Goal: Transaction & Acquisition: Purchase product/service

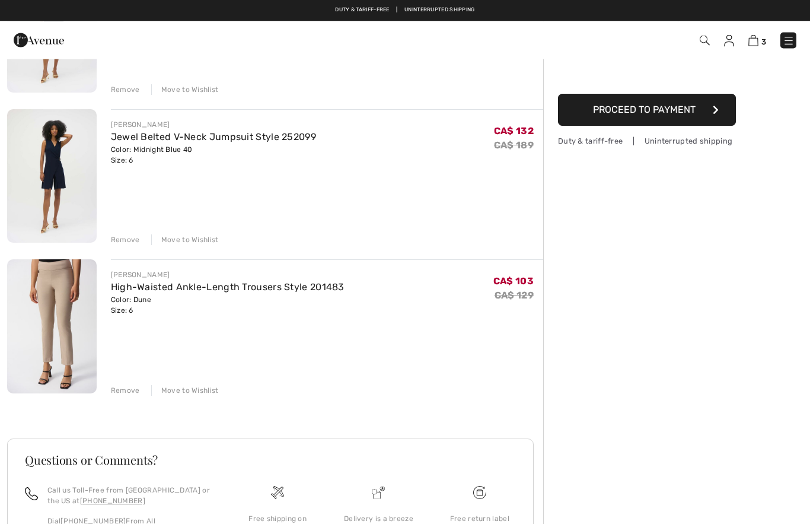
scroll to position [197, 0]
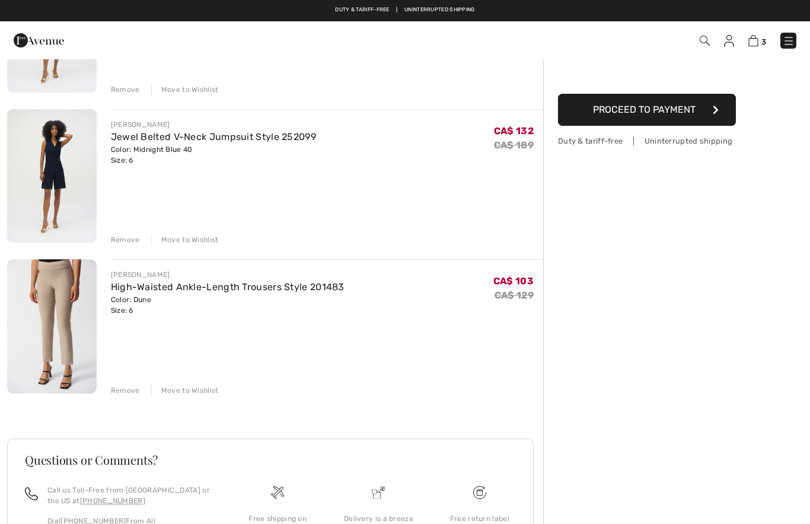
click at [125, 238] on div "Remove" at bounding box center [125, 239] width 29 height 11
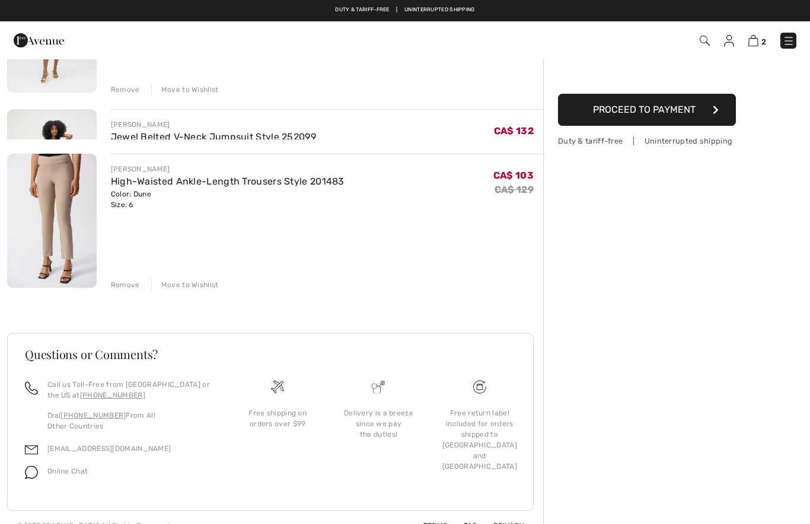
scroll to position [168, 0]
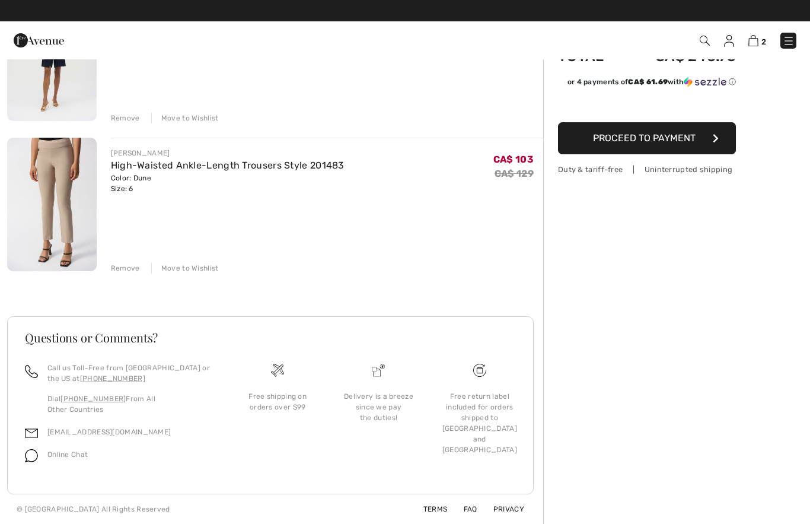
click at [130, 120] on div "Remove" at bounding box center [125, 118] width 29 height 11
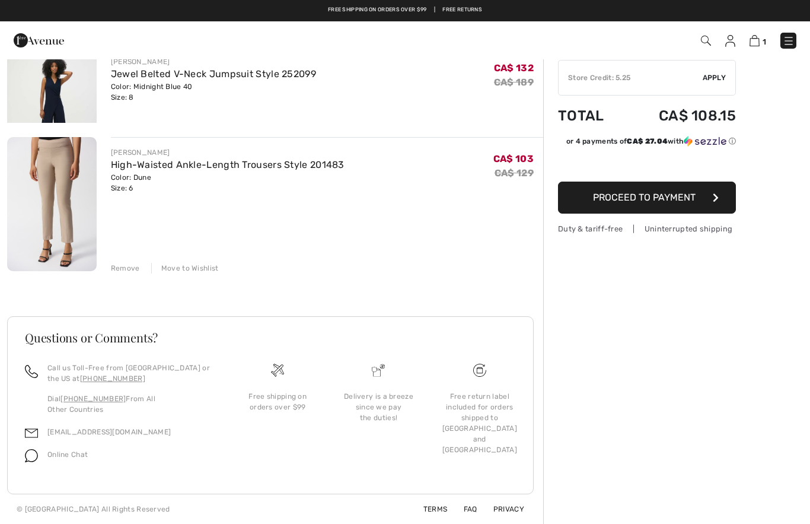
scroll to position [40, 0]
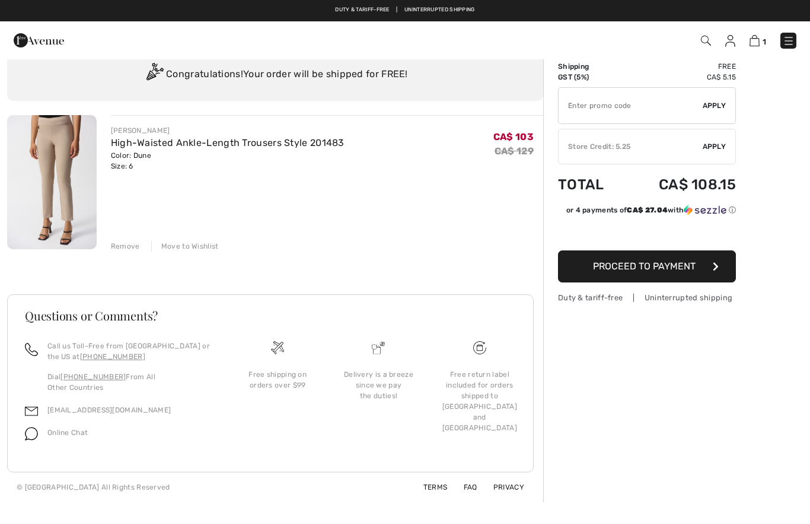
click at [732, 40] on img at bounding box center [730, 41] width 10 height 12
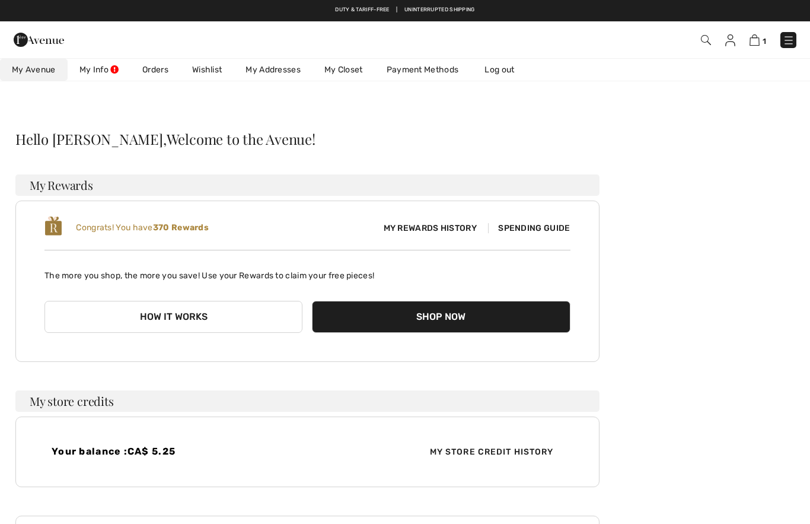
checkbox input "true"
click at [344, 74] on link "My Closet" at bounding box center [344, 70] width 62 height 22
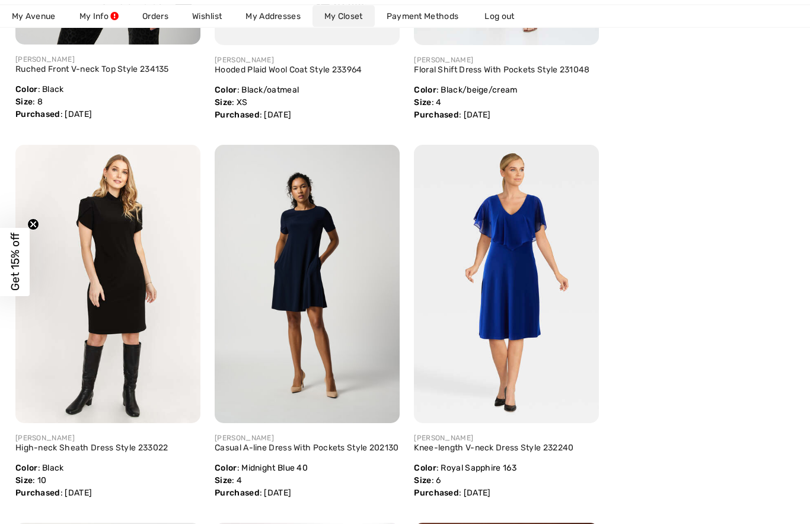
scroll to position [3517, 0]
click at [312, 294] on img at bounding box center [307, 283] width 185 height 278
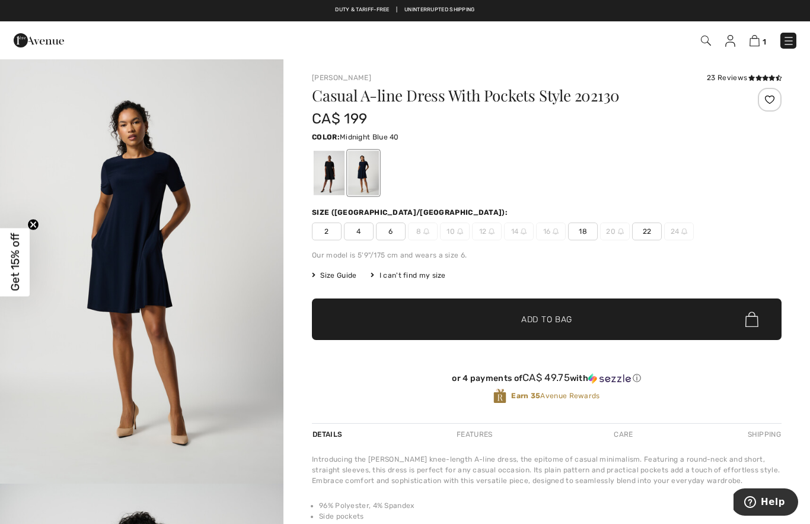
click at [334, 175] on div at bounding box center [329, 173] width 31 height 44
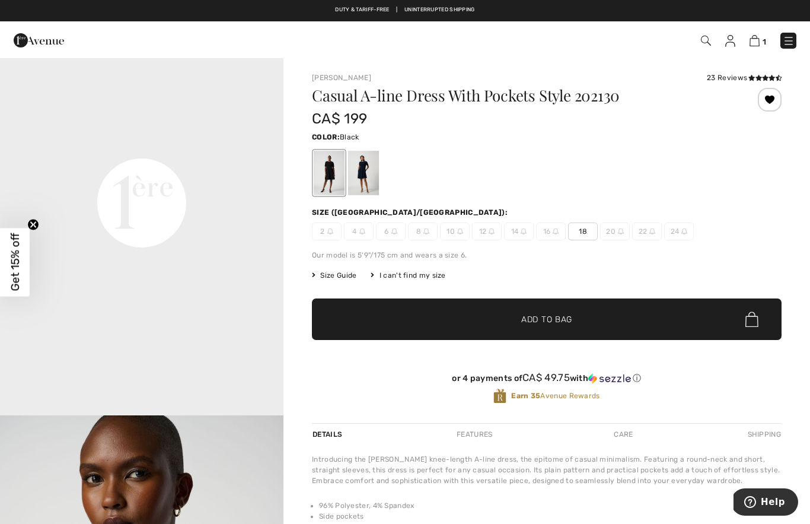
scroll to position [920, 0]
click at [359, 174] on div at bounding box center [363, 173] width 31 height 44
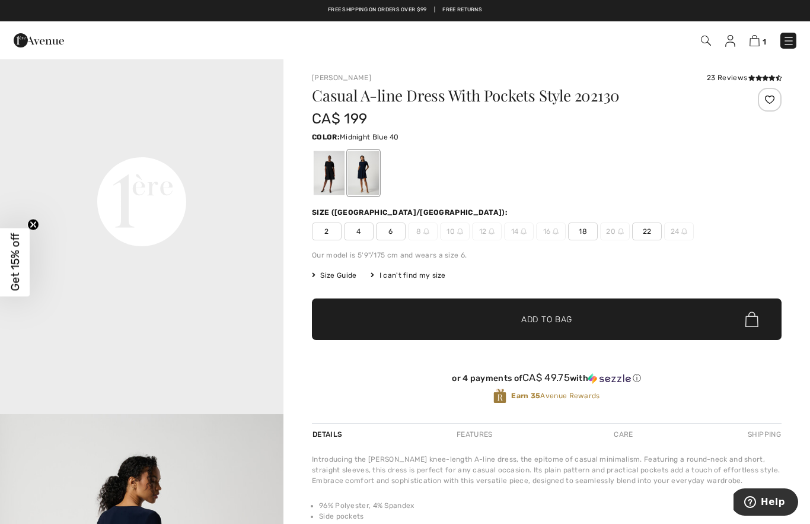
scroll to position [0, 0]
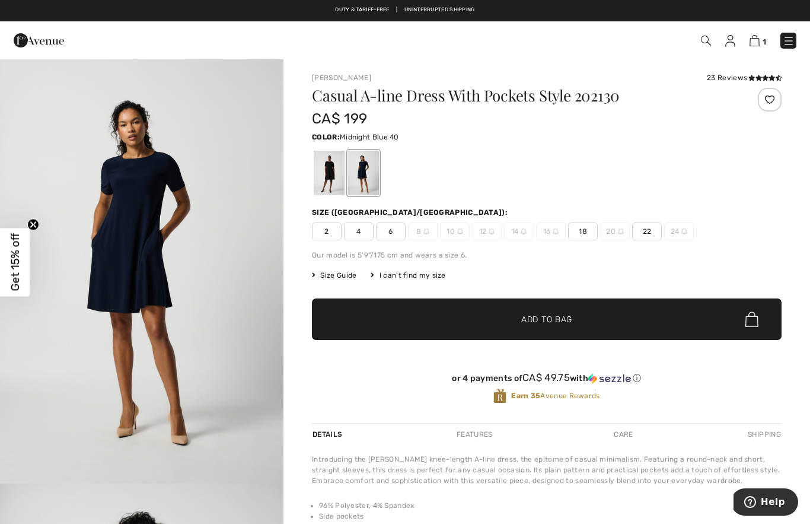
click at [710, 45] on img at bounding box center [706, 41] width 10 height 10
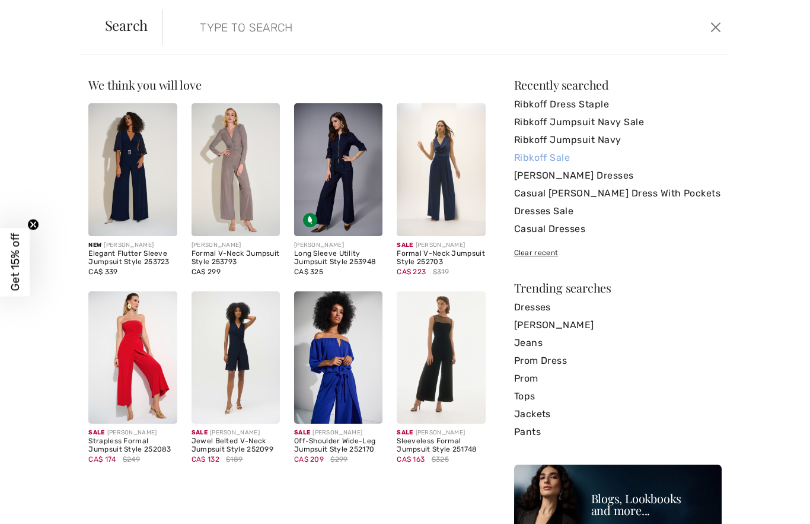
click at [559, 154] on link "Ribkoff Sale" at bounding box center [618, 158] width 208 height 18
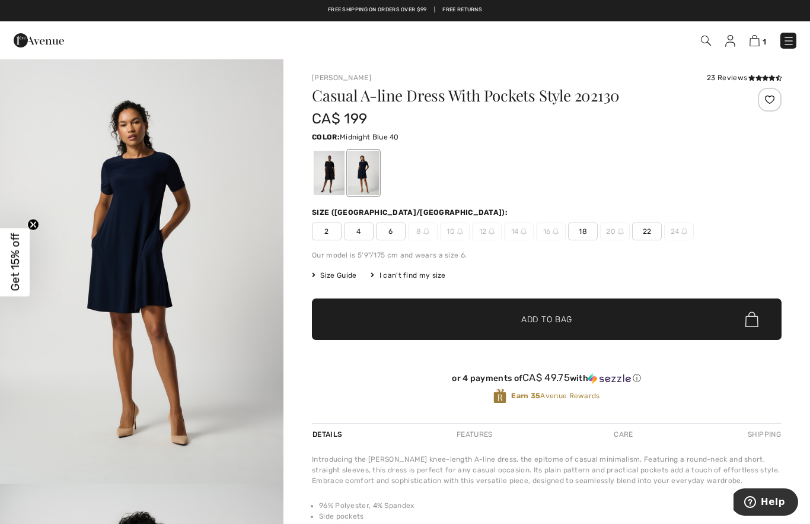
click at [703, 48] on span "1" at bounding box center [573, 41] width 450 height 16
click at [711, 37] on img at bounding box center [706, 41] width 10 height 10
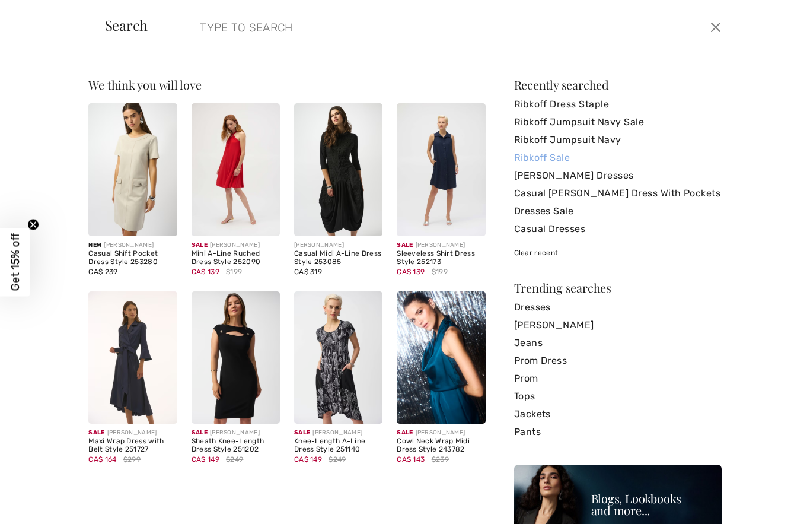
click at [568, 156] on link "Ribkoff Sale" at bounding box center [618, 158] width 208 height 18
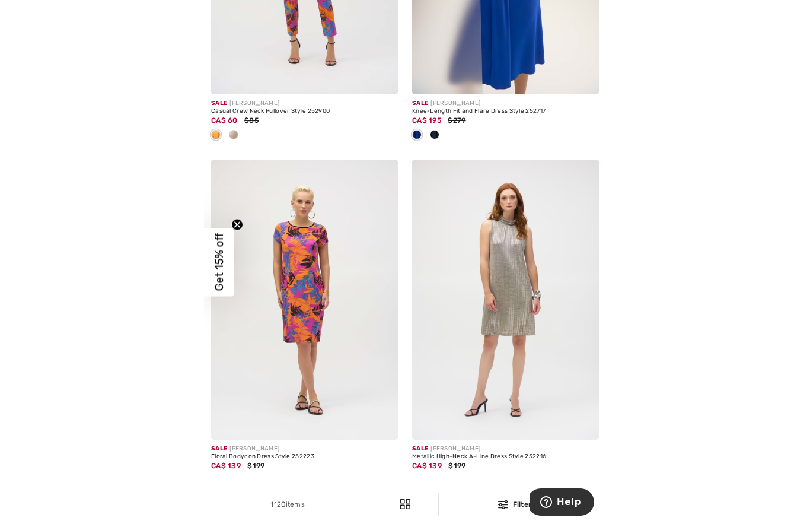
scroll to position [11652, 0]
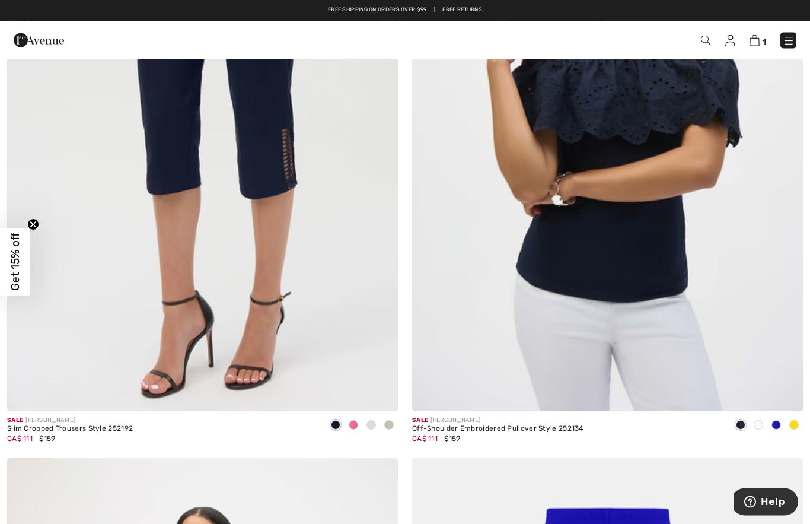
click at [703, 44] on img at bounding box center [706, 41] width 10 height 10
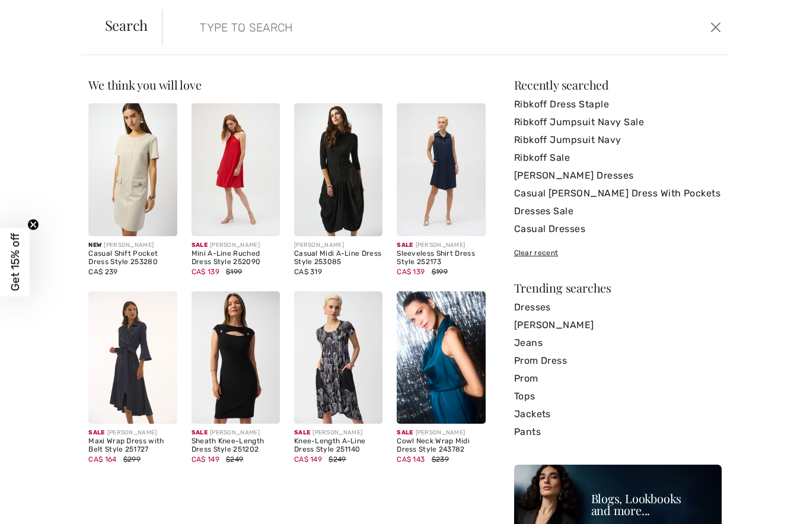
scroll to position [0, 0]
click at [299, 28] on input "search" at bounding box center [384, 27] width 387 height 36
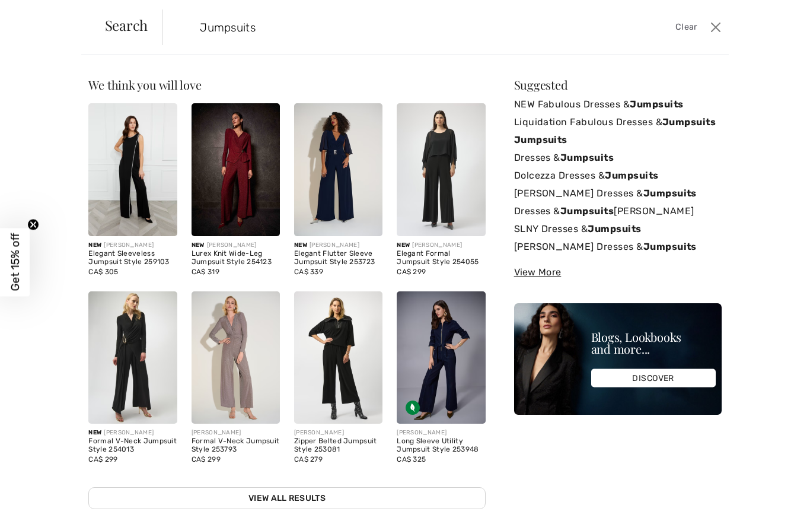
type input "Jumpsuits"
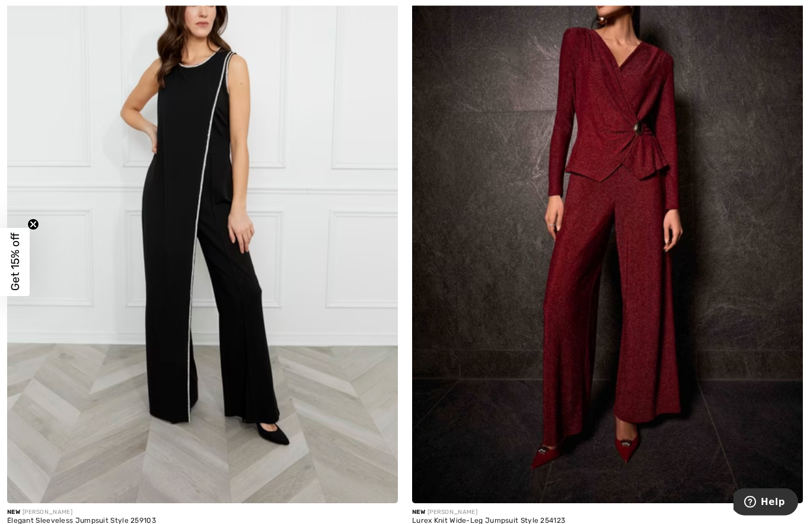
scroll to position [232, 0]
click at [92, 412] on img at bounding box center [202, 209] width 391 height 587
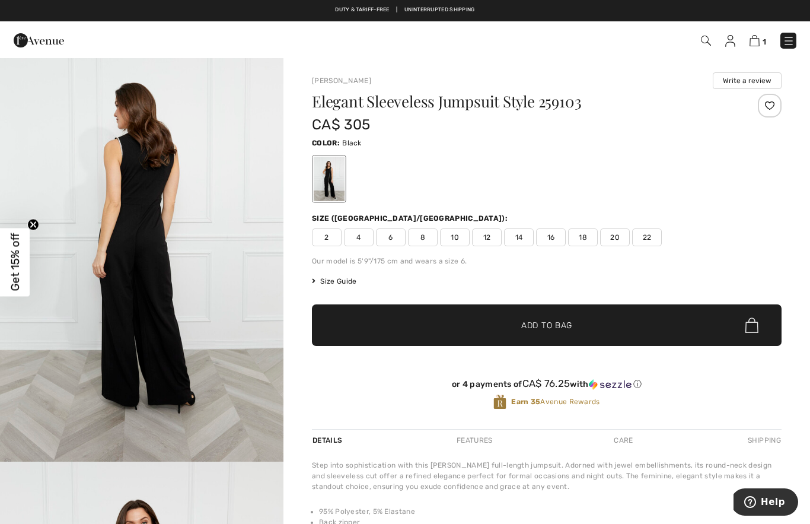
scroll to position [1299, 0]
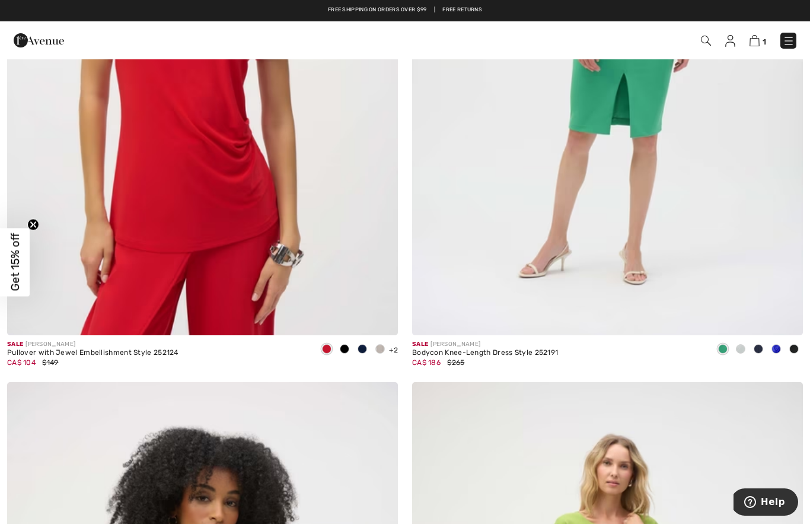
scroll to position [5586, 0]
click at [703, 46] on img at bounding box center [706, 41] width 10 height 10
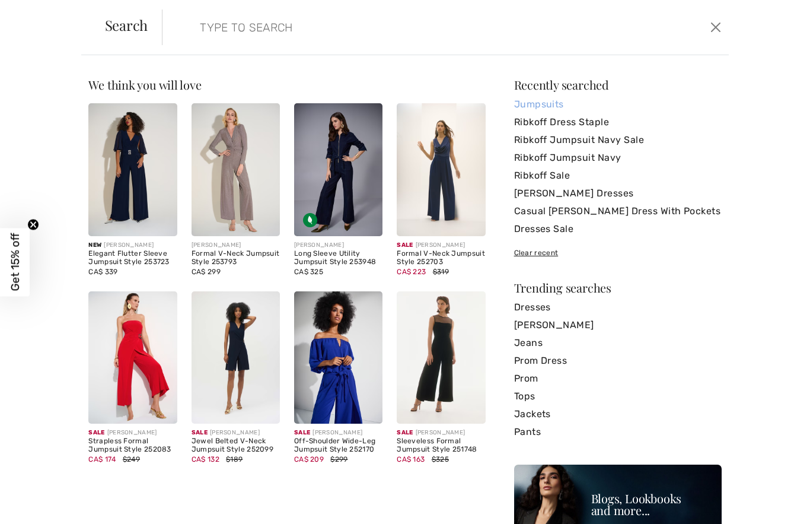
click at [555, 110] on link "Jumpsuits" at bounding box center [618, 104] width 208 height 18
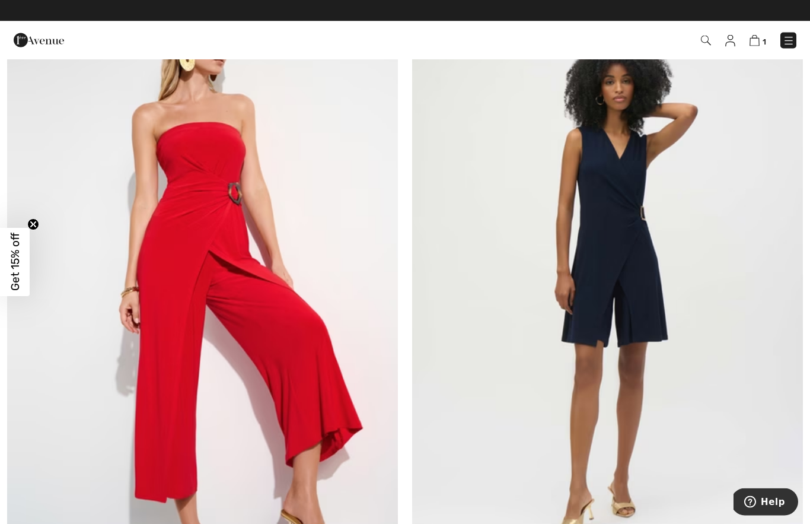
scroll to position [6607, 0]
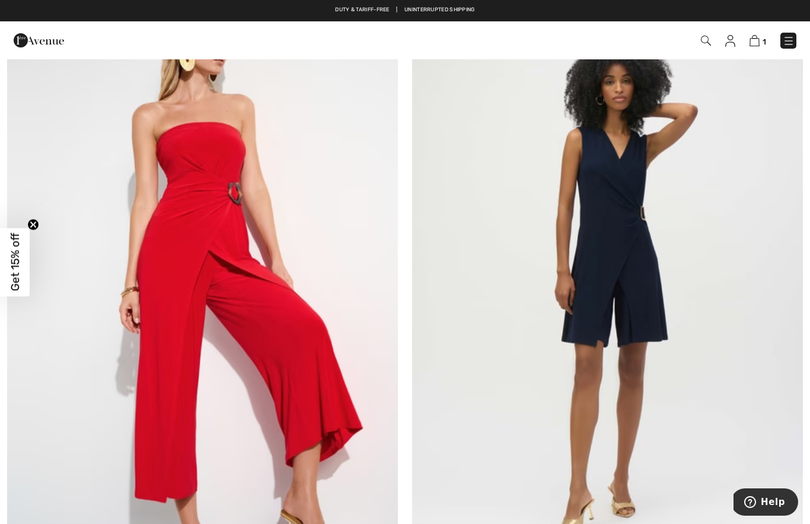
click at [639, 271] on img at bounding box center [607, 286] width 391 height 587
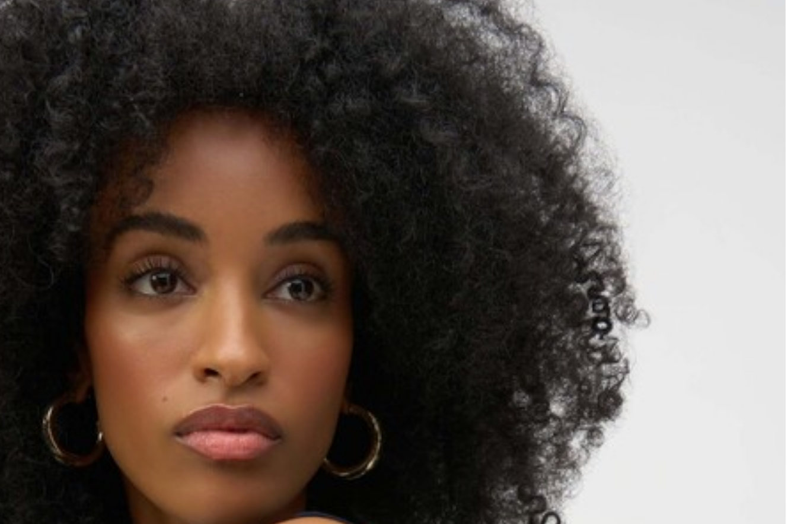
scroll to position [221, 0]
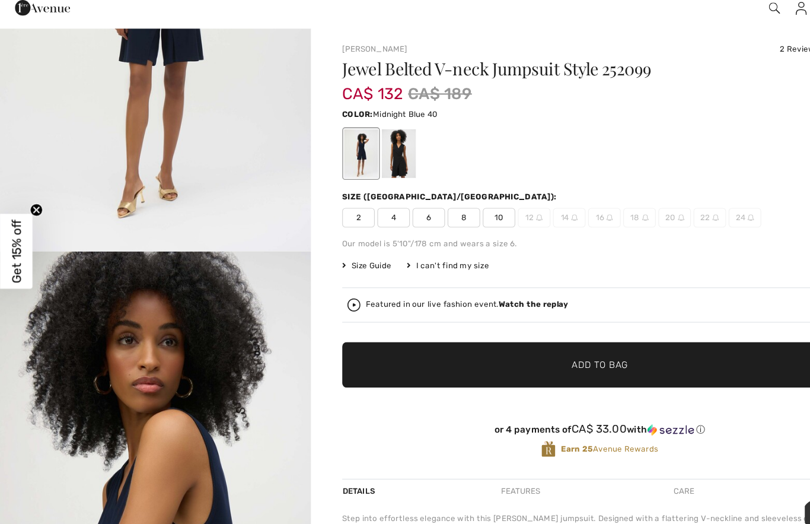
click at [397, 222] on span "6" at bounding box center [391, 231] width 30 height 18
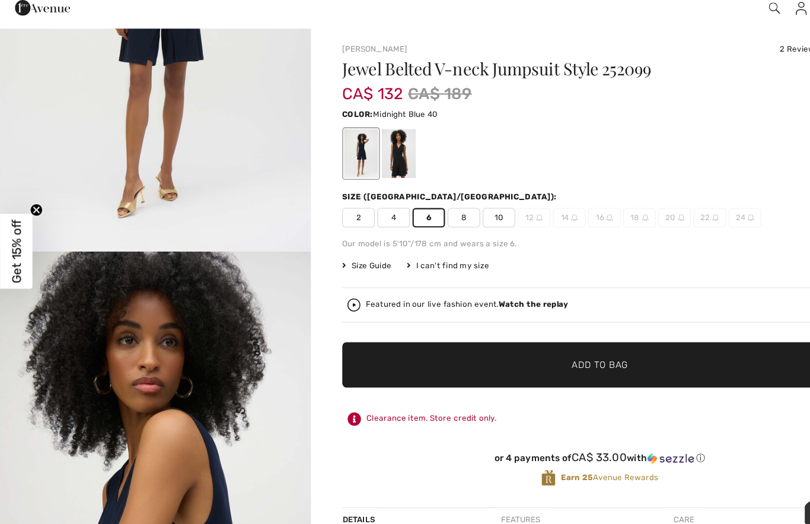
click at [581, 345] on span "✔ Added to Bag Add to Bag" at bounding box center [547, 366] width 470 height 42
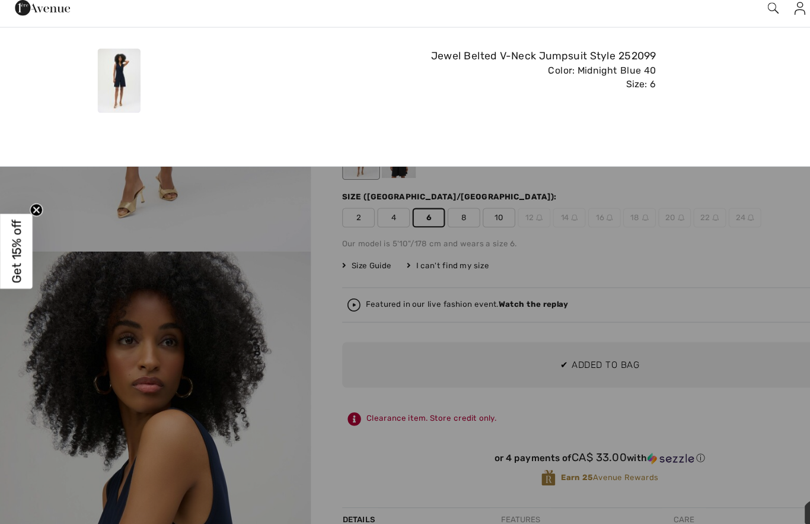
scroll to position [0, 0]
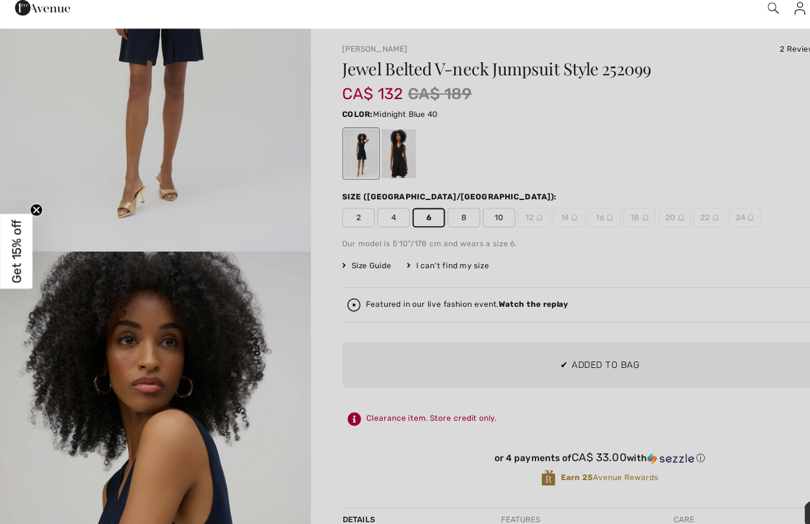
click at [422, 193] on div at bounding box center [405, 262] width 810 height 524
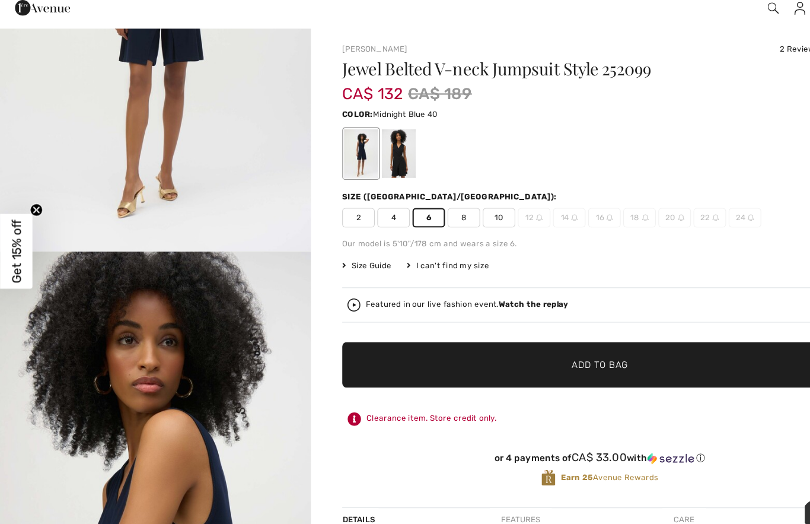
click at [426, 222] on span "8" at bounding box center [423, 231] width 30 height 18
click at [505, 359] on span "✔ Added to Bag" at bounding box center [529, 365] width 72 height 12
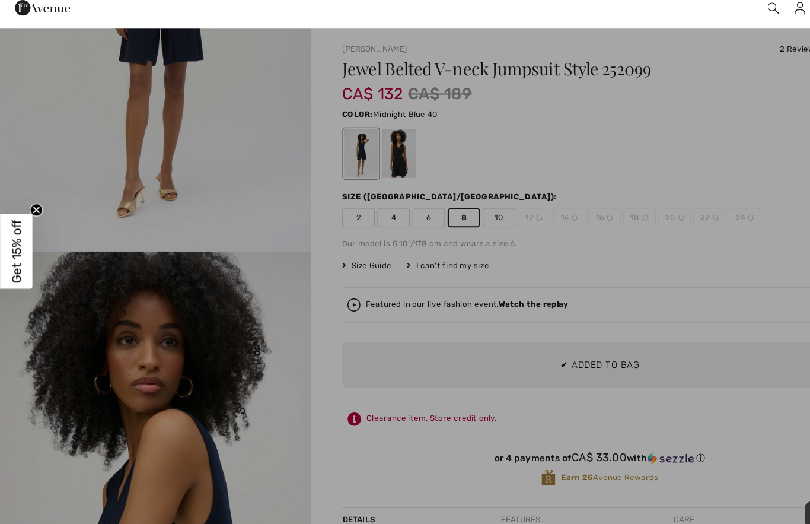
click at [632, 225] on div at bounding box center [405, 262] width 810 height 524
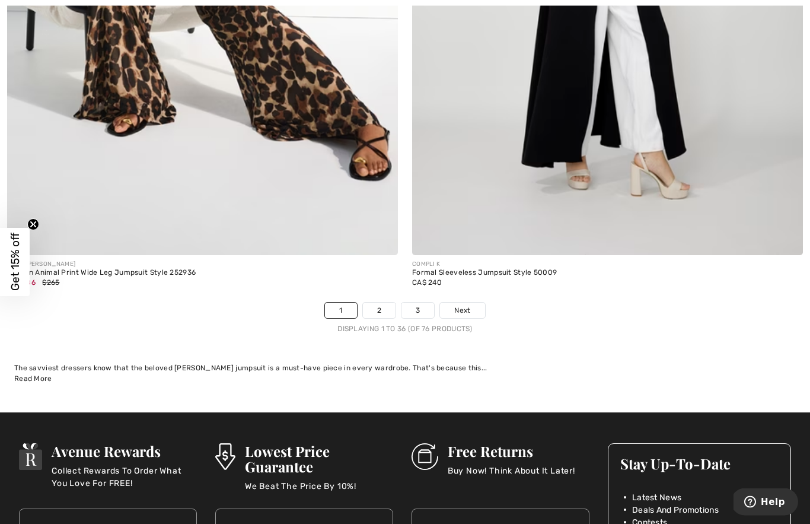
scroll to position [11487, 0]
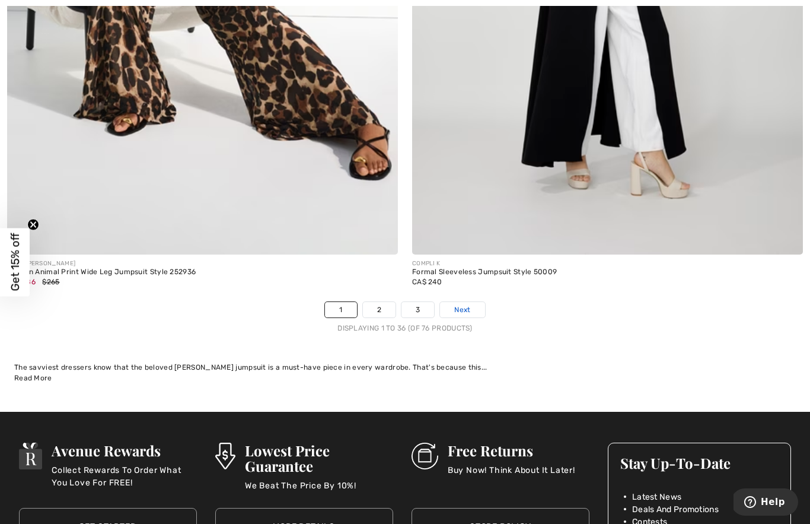
click at [469, 307] on link "Next" at bounding box center [462, 309] width 44 height 15
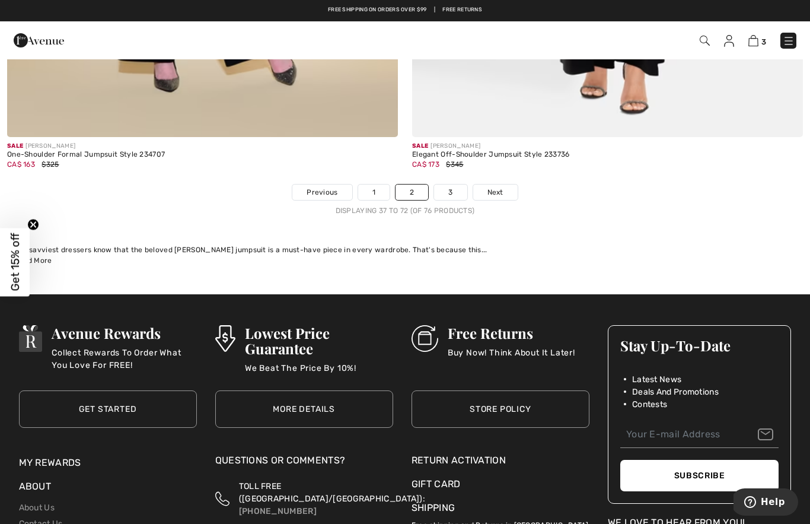
scroll to position [11605, 0]
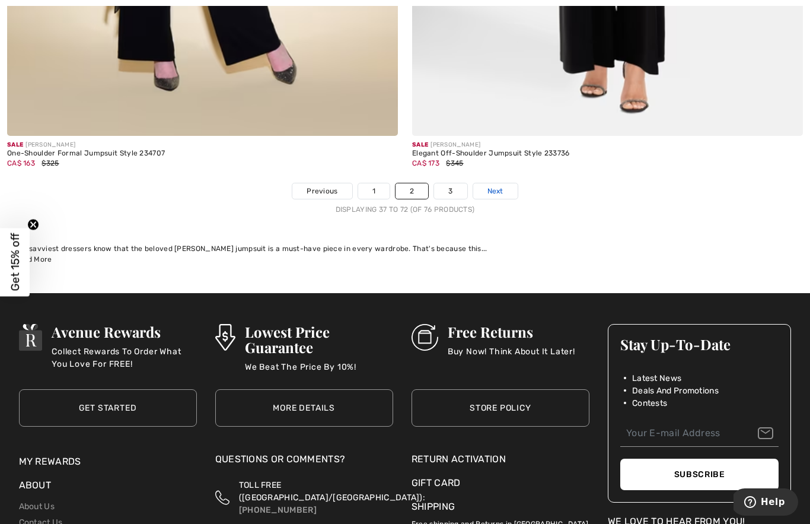
click at [502, 186] on span "Next" at bounding box center [495, 191] width 16 height 11
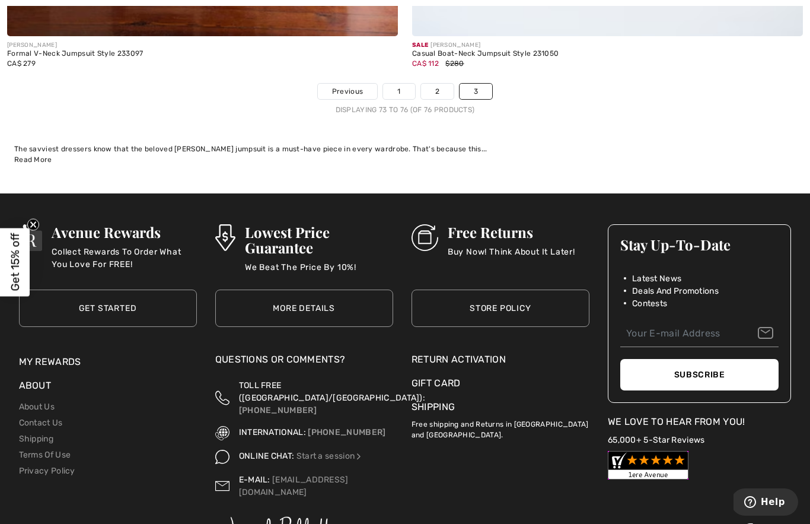
scroll to position [1365, 0]
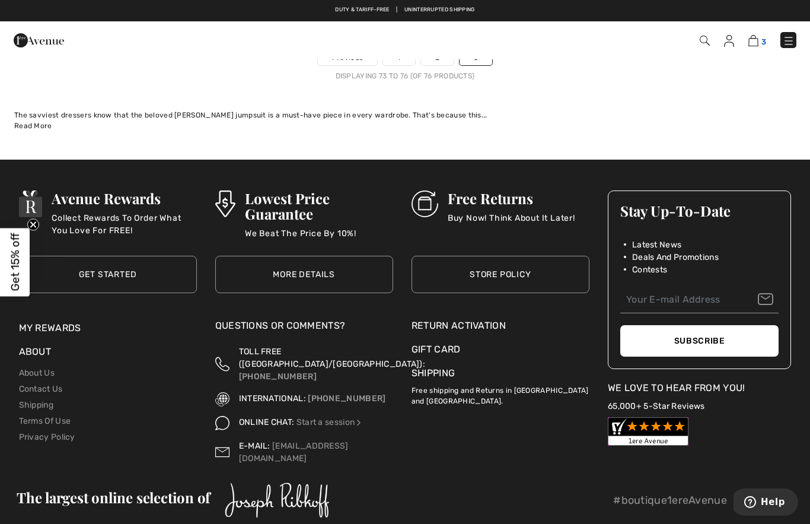
click at [758, 41] on img at bounding box center [753, 40] width 10 height 11
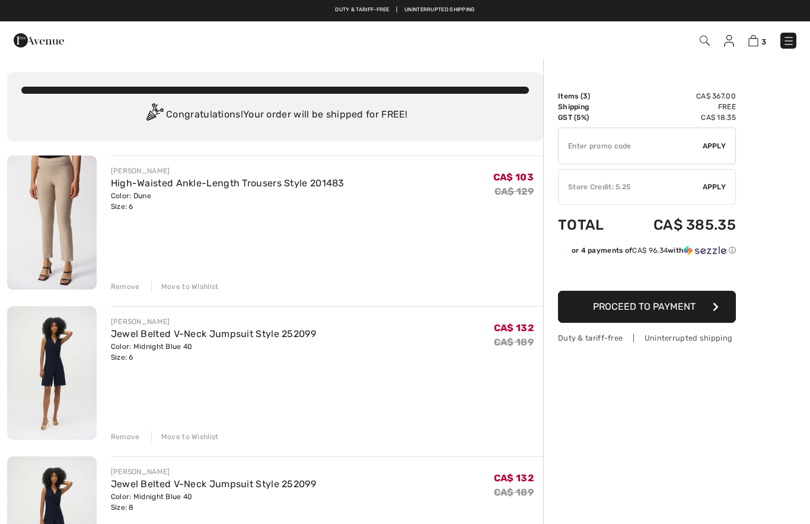
click at [128, 289] on div "Remove" at bounding box center [125, 286] width 29 height 11
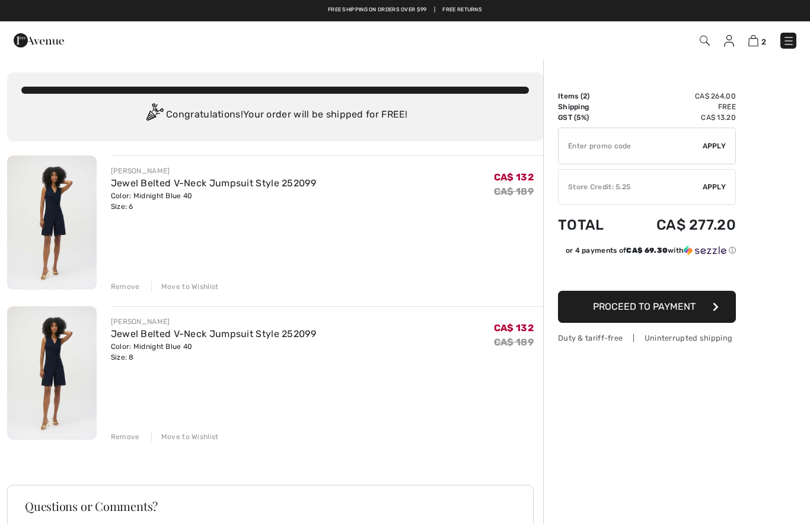
click at [56, 224] on img at bounding box center [52, 222] width 90 height 134
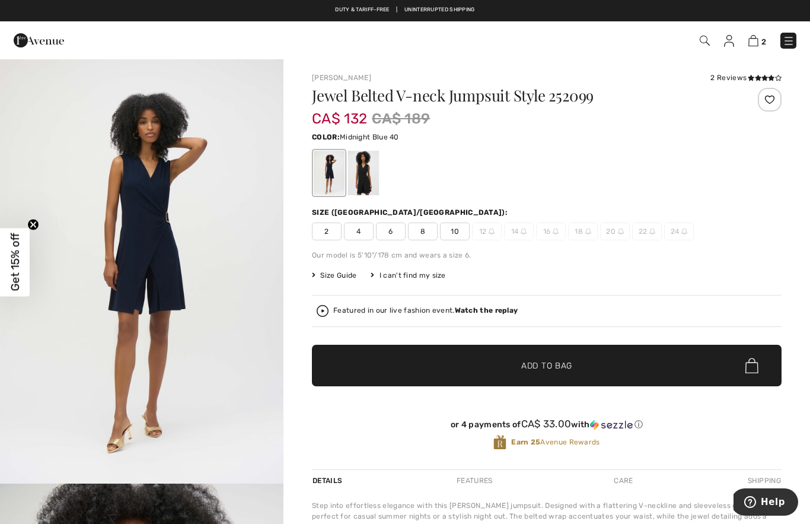
click at [727, 46] on img at bounding box center [729, 41] width 10 height 12
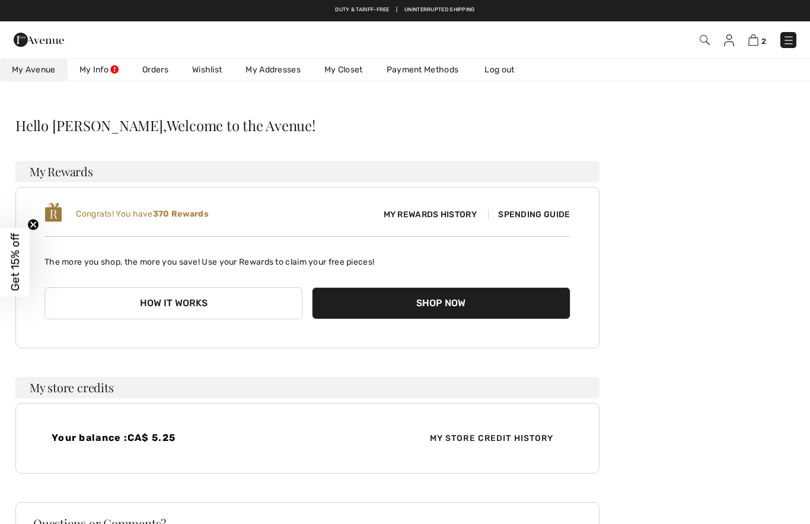
scroll to position [13, 0]
click at [152, 69] on link "Orders" at bounding box center [155, 70] width 50 height 22
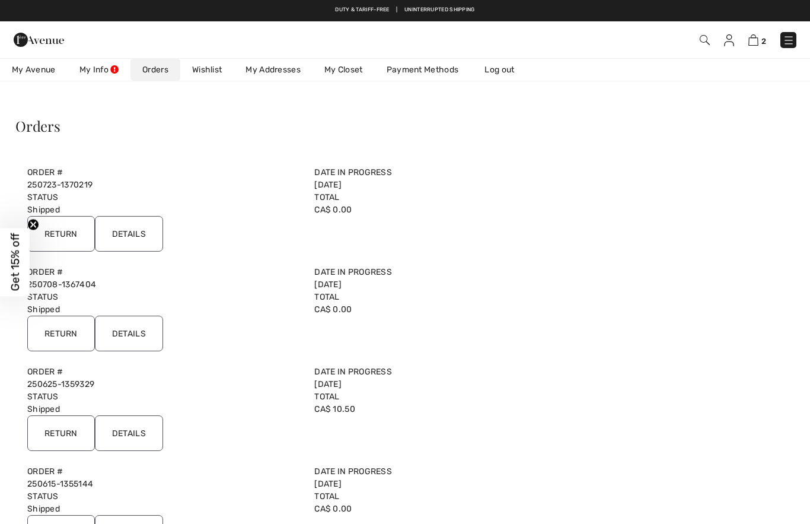
click at [124, 231] on input "Details" at bounding box center [129, 234] width 68 height 36
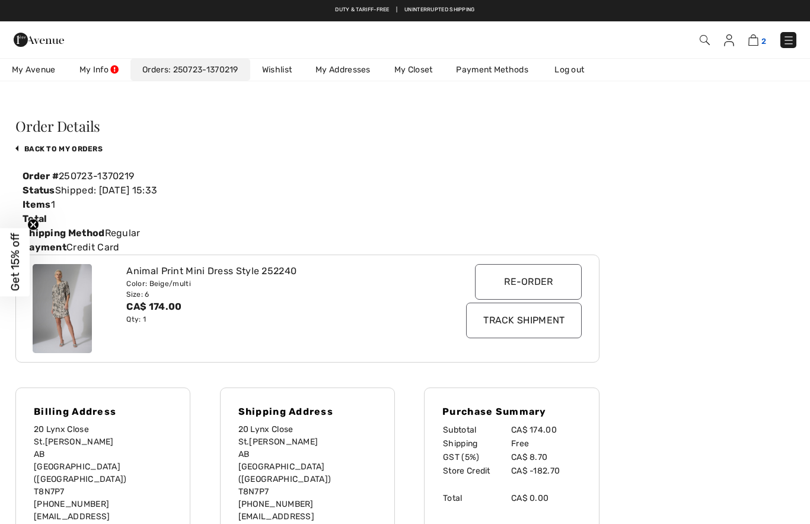
click at [754, 45] on img at bounding box center [753, 39] width 10 height 11
